Goal: Answer question/provide support

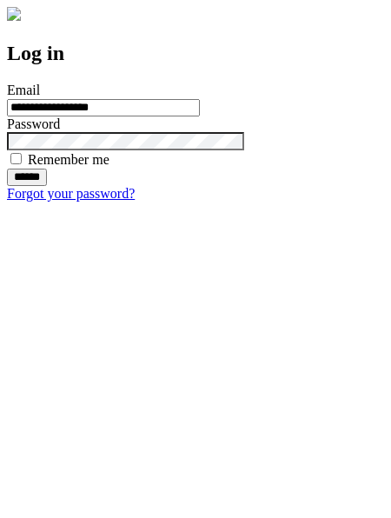
click at [47, 186] on input "******" at bounding box center [27, 177] width 40 height 17
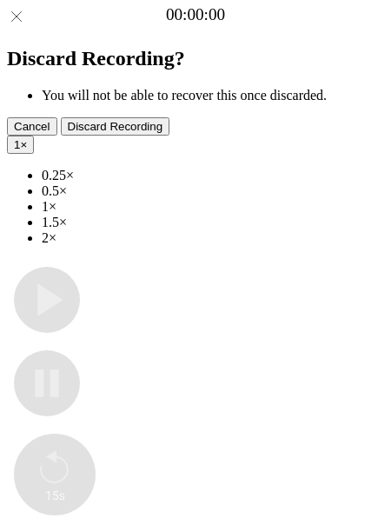
type input "**********"
